Goal: Task Accomplishment & Management: Manage account settings

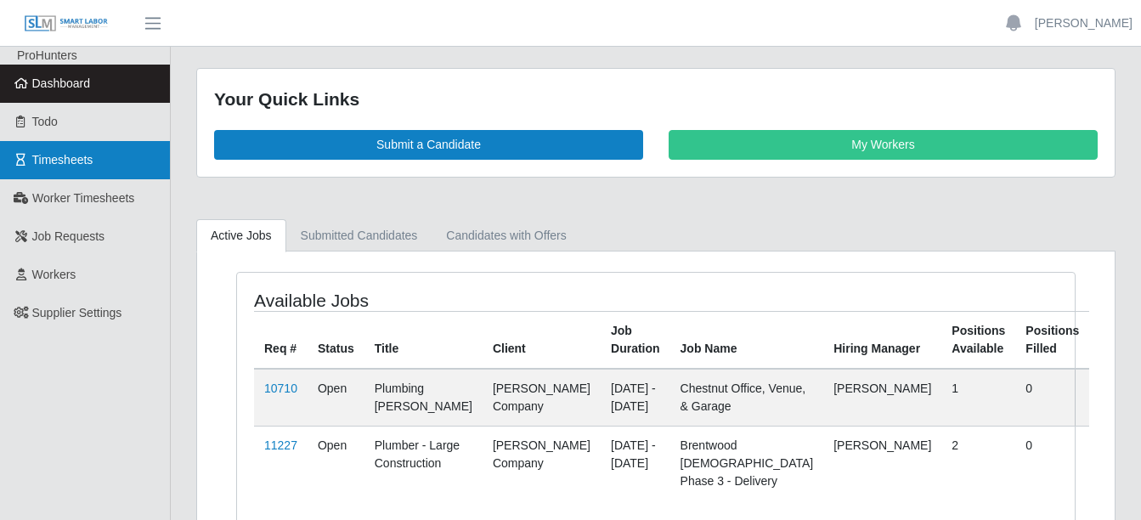
click at [72, 154] on span "Timesheets" at bounding box center [62, 160] width 61 height 14
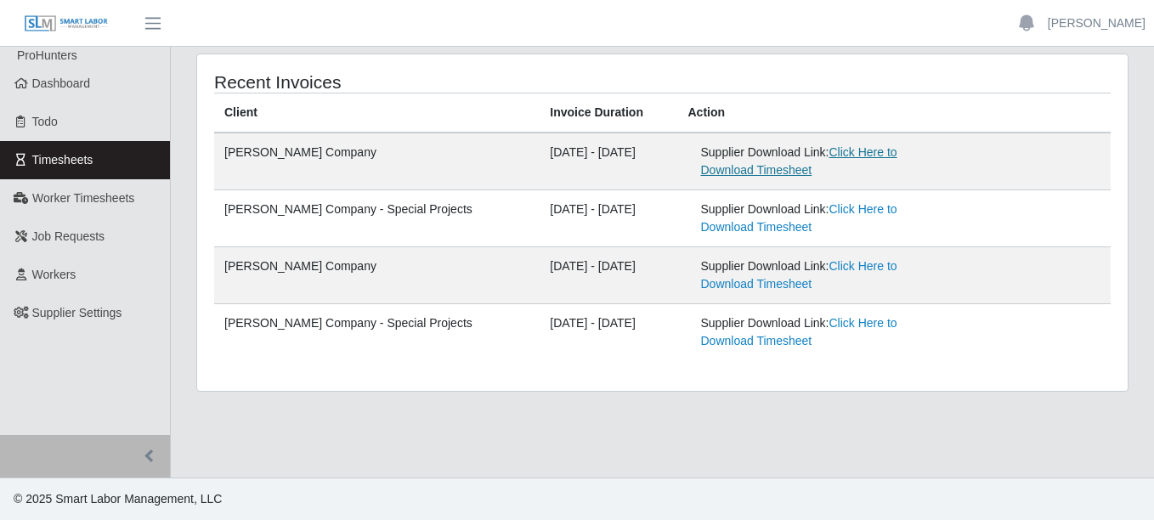
click at [859, 151] on link "Click Here to Download Timesheet" at bounding box center [799, 160] width 196 height 31
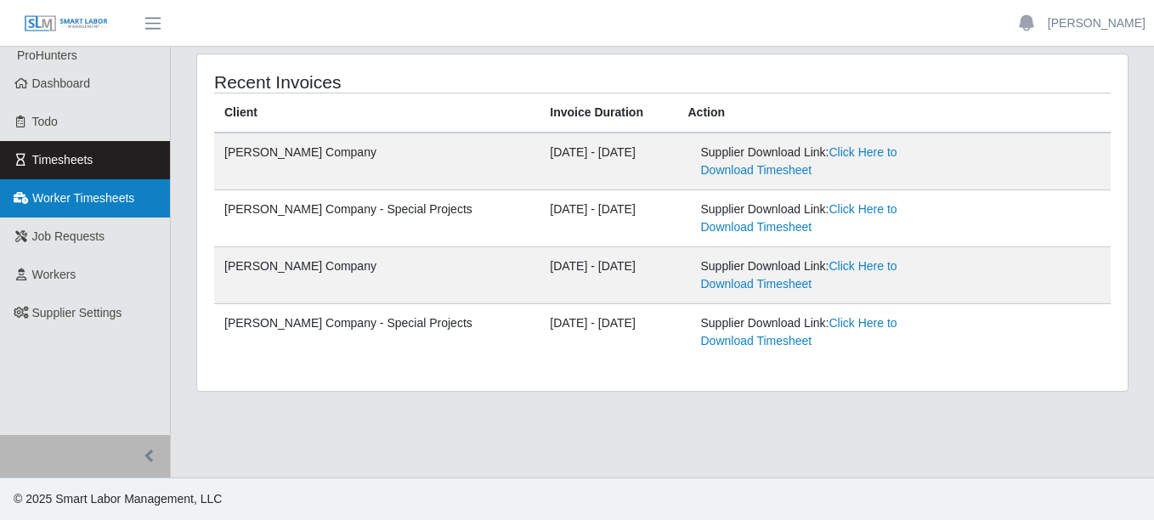
click at [113, 200] on span "Worker Timesheets" at bounding box center [83, 198] width 102 height 14
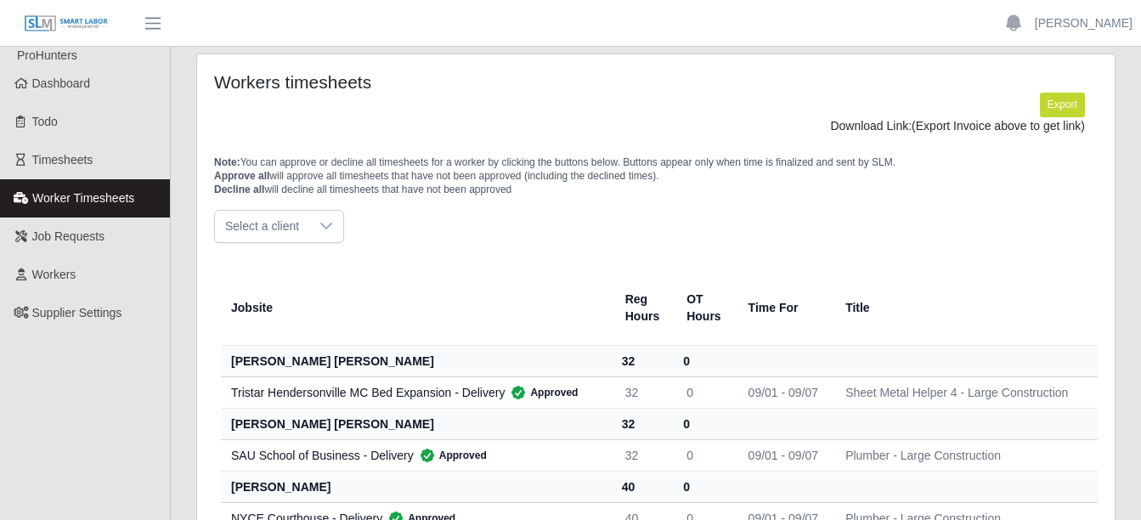
click at [334, 230] on div at bounding box center [326, 226] width 34 height 31
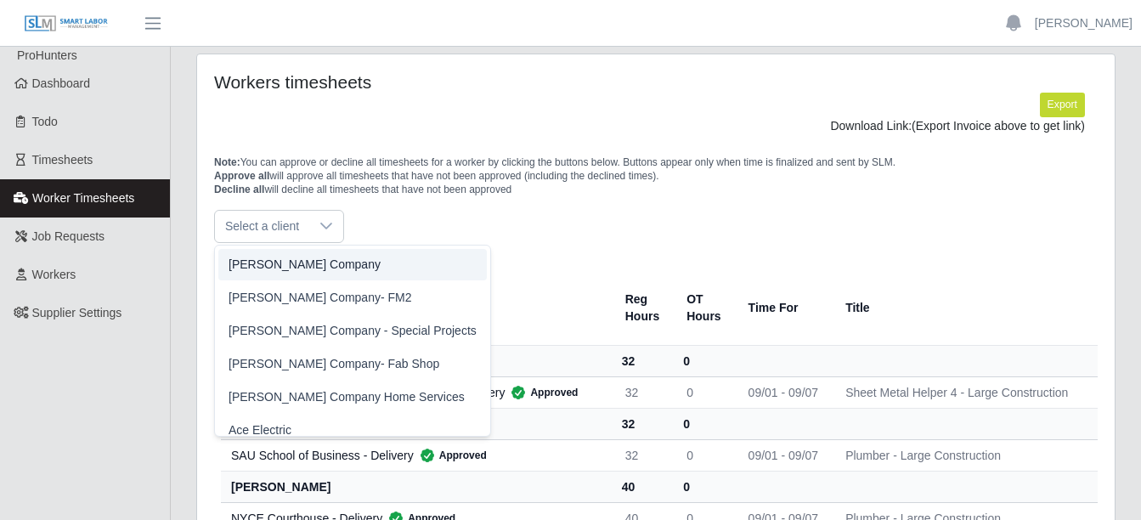
click at [302, 263] on li "[PERSON_NAME] Company" at bounding box center [352, 264] width 269 height 31
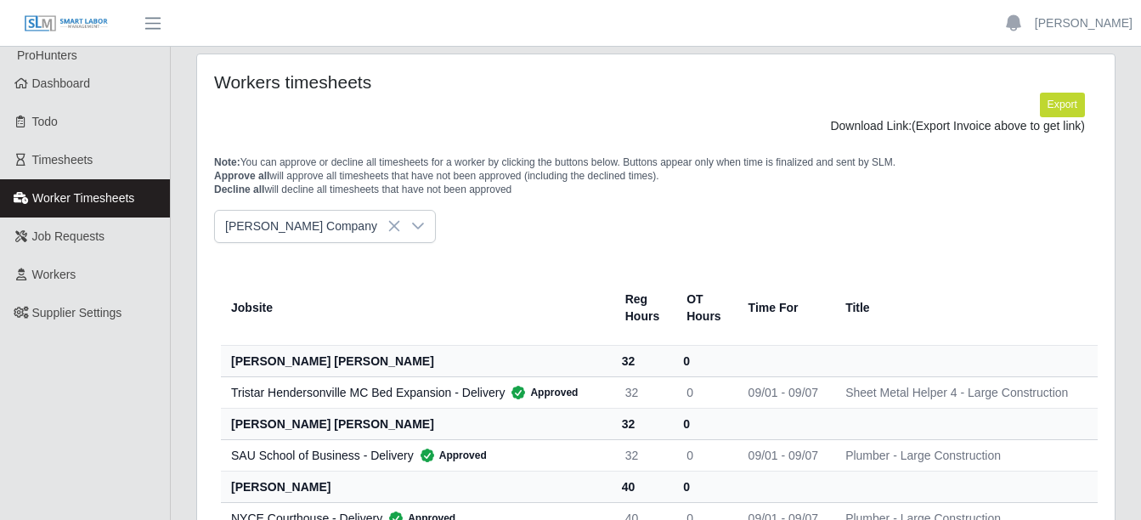
click at [506, 270] on th "Jobsite" at bounding box center [416, 308] width 391 height 76
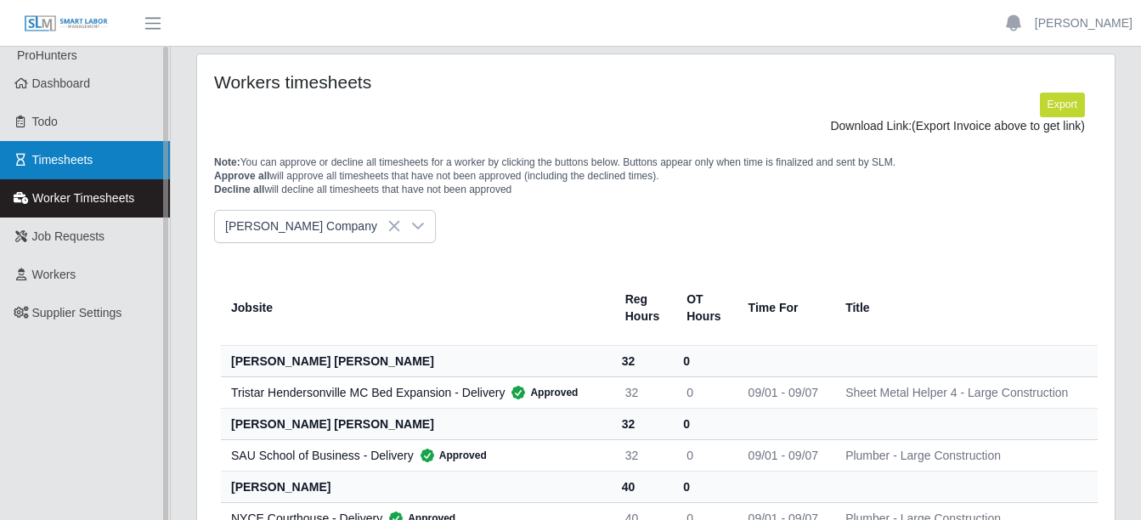
click at [80, 163] on span "Timesheets" at bounding box center [62, 160] width 61 height 14
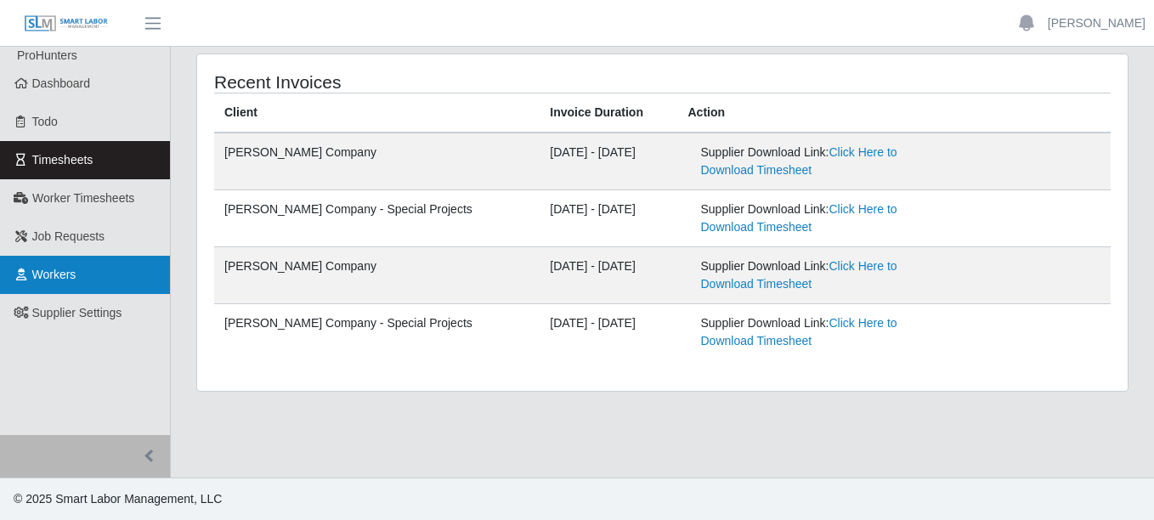
click at [48, 277] on span "Workers" at bounding box center [54, 275] width 44 height 14
